Goal: Entertainment & Leisure: Consume media (video, audio)

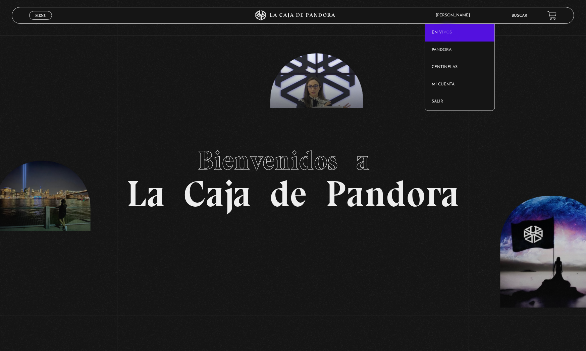
click at [448, 32] on link "En vivos" at bounding box center [460, 32] width 70 height 17
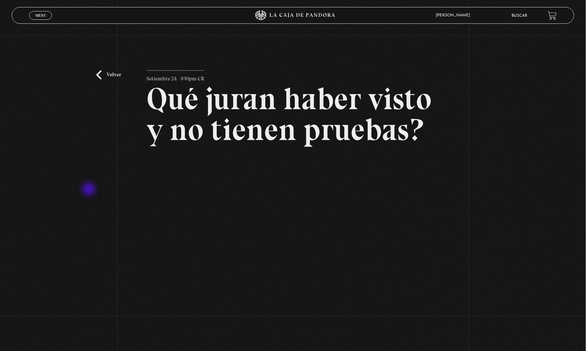
click at [90, 190] on div "Volver Setiembre 24 - 830pm CR Qué juran haber visto y no tienen pruebas?" at bounding box center [293, 184] width 586 height 298
click at [138, 277] on div "Volver Setiembre 24 - 830pm CR Qué juran haber visto y no tienen pruebas?" at bounding box center [293, 184] width 586 height 298
